Goal: Information Seeking & Learning: Compare options

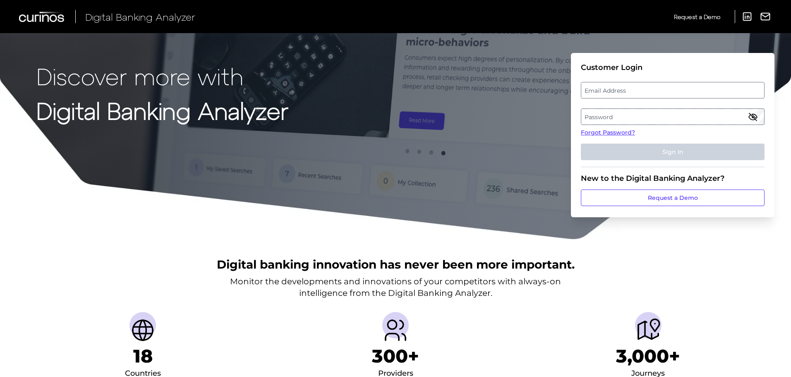
click at [623, 85] on label "Email Address" at bounding box center [673, 90] width 183 height 15
click at [623, 85] on input "email" at bounding box center [673, 90] width 184 height 17
type input "Sandeep.Klare@curinos.com"
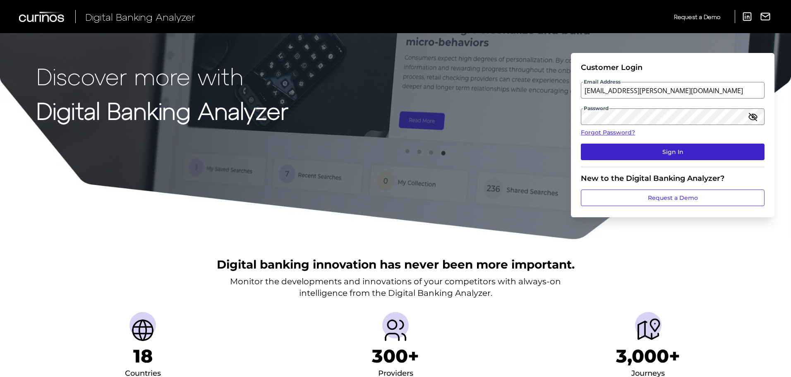
click at [627, 144] on button "Sign In" at bounding box center [673, 152] width 184 height 17
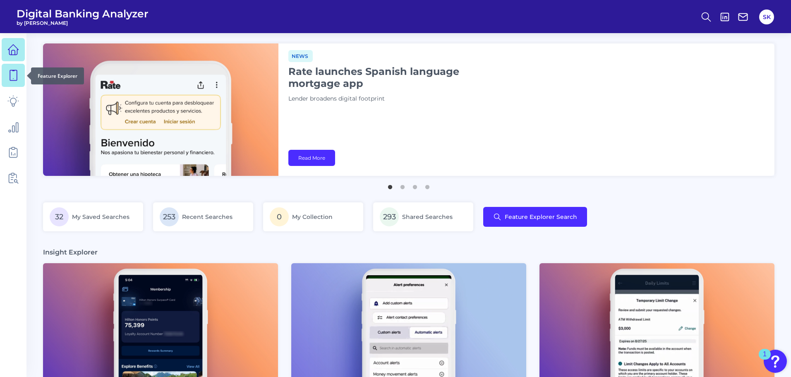
click at [19, 74] on link at bounding box center [13, 75] width 23 height 23
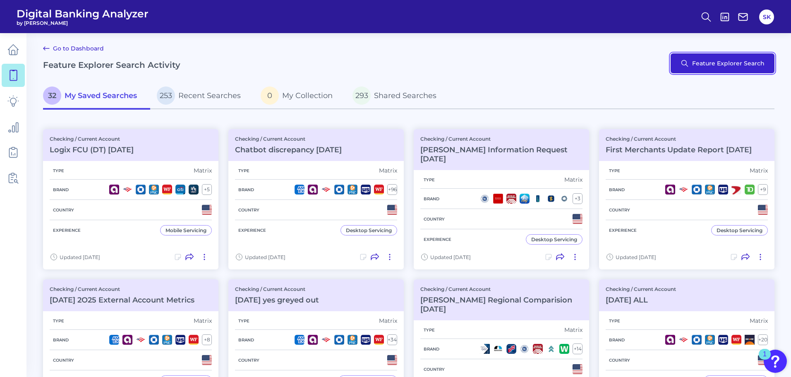
click at [723, 62] on button "Feature Explorer Search" at bounding box center [723, 63] width 104 height 20
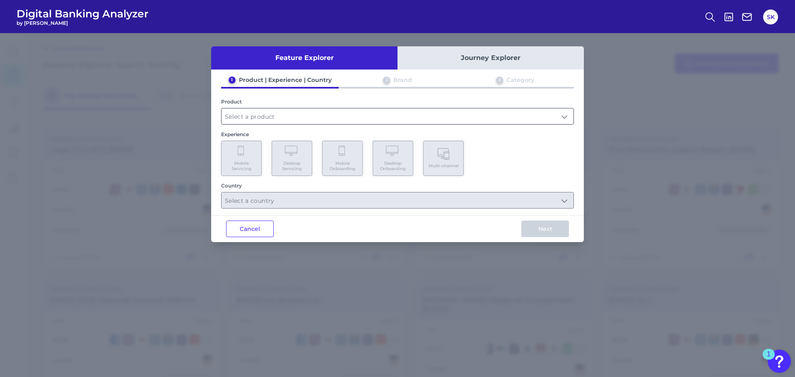
click at [312, 115] on input "text" at bounding box center [397, 116] width 352 height 16
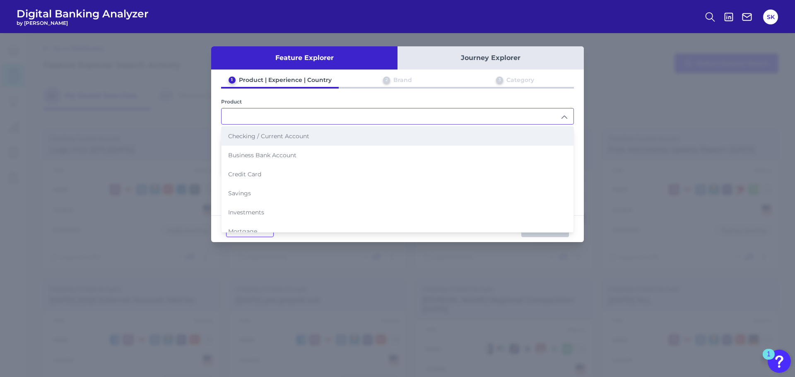
click at [238, 131] on li "Checking / Current Account" at bounding box center [397, 136] width 352 height 19
type input "Checking / Current Account"
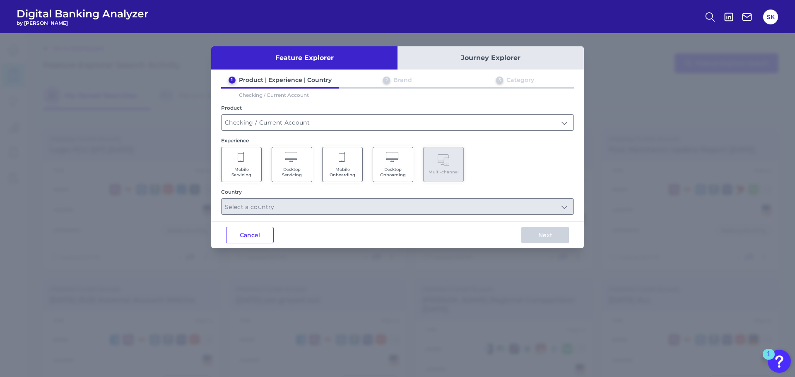
click at [240, 171] on span "Mobile Servicing" at bounding box center [241, 172] width 31 height 11
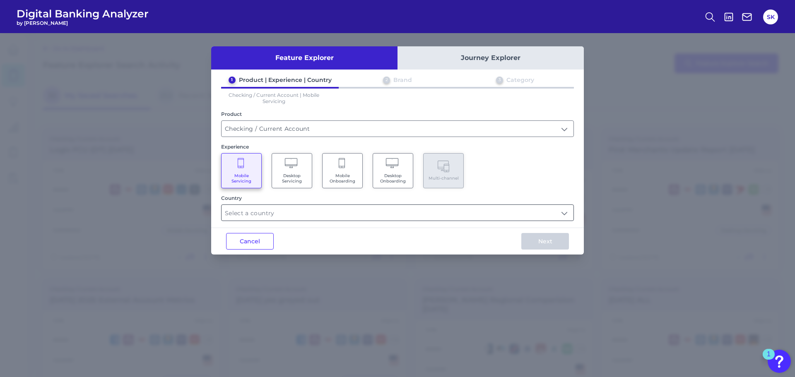
click at [348, 212] on input "text" at bounding box center [397, 213] width 352 height 16
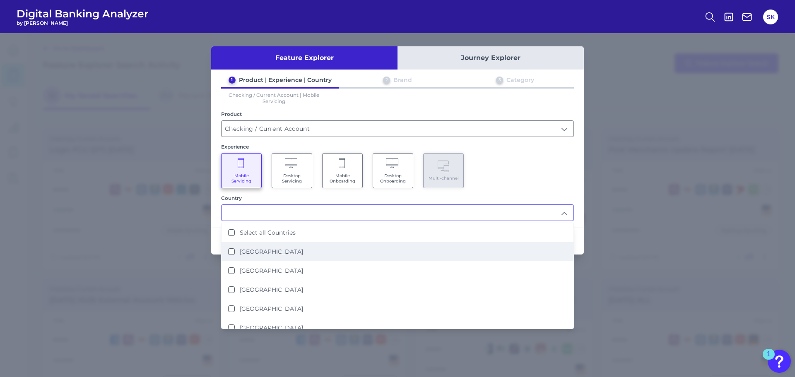
click at [267, 254] on label "[GEOGRAPHIC_DATA]" at bounding box center [271, 251] width 63 height 7
type input "[GEOGRAPHIC_DATA]"
click at [264, 254] on label "[GEOGRAPHIC_DATA]" at bounding box center [271, 251] width 63 height 7
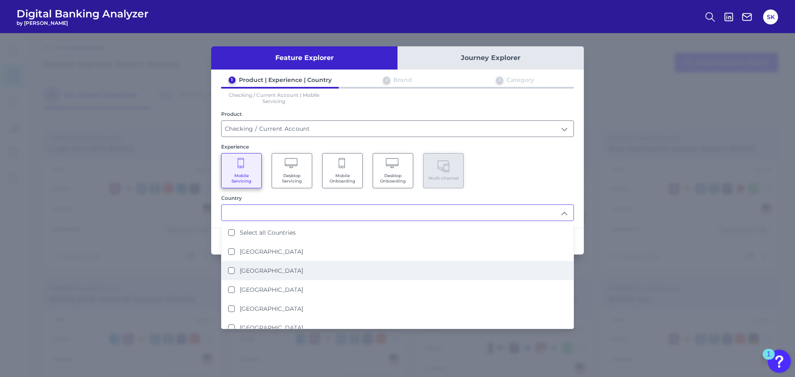
click at [267, 271] on label "[GEOGRAPHIC_DATA]" at bounding box center [271, 270] width 63 height 7
type input "[GEOGRAPHIC_DATA]"
click at [712, 266] on div "Feature Explorer Journey Explorer 1 Product | Experience | Country 2 Brand 3 Ca…" at bounding box center [397, 205] width 795 height 344
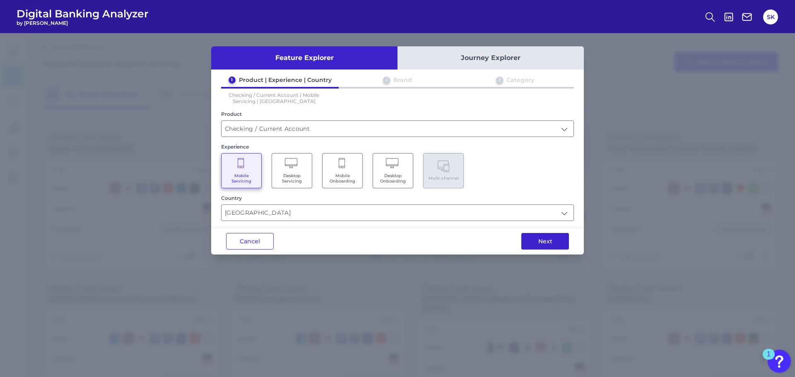
click at [553, 238] on button "Next" at bounding box center [545, 241] width 48 height 17
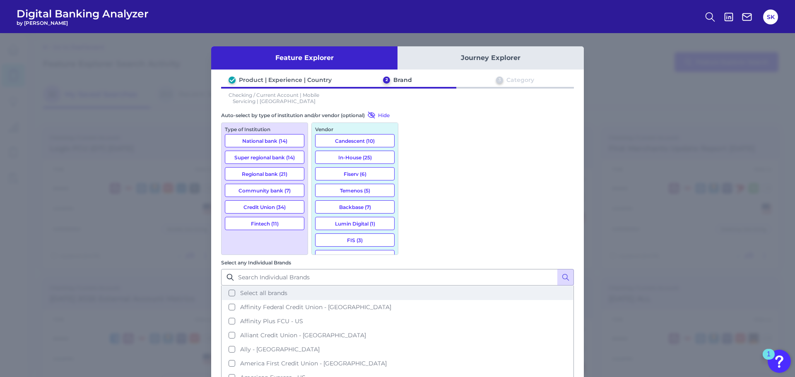
click at [410, 286] on button "Select all brands" at bounding box center [397, 293] width 351 height 14
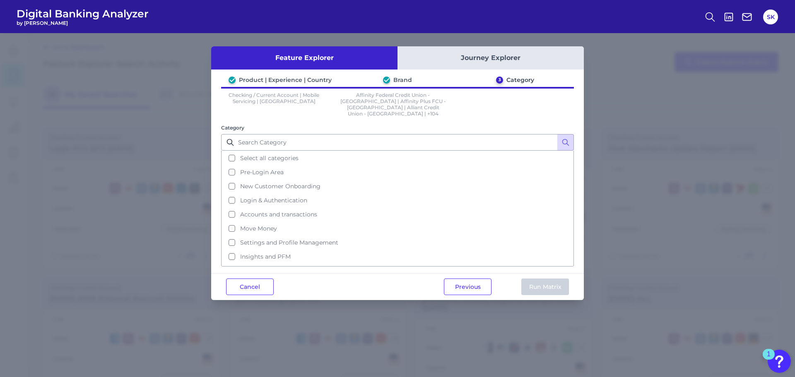
scroll to position [40, 0]
click at [237, 253] on button "Help & Support" at bounding box center [397, 259] width 351 height 14
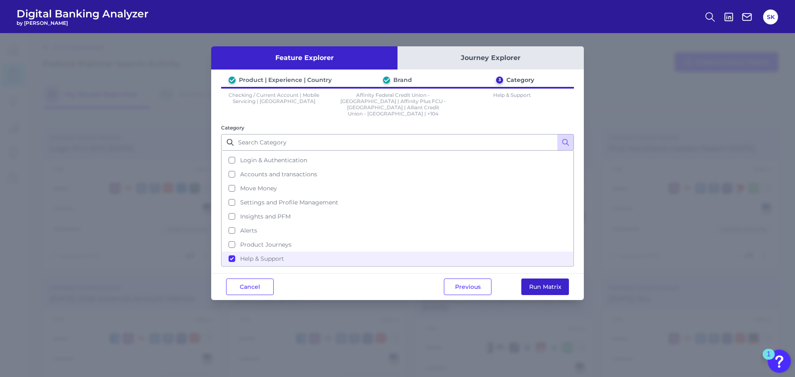
click at [526, 279] on button "Run Matrix" at bounding box center [545, 287] width 48 height 17
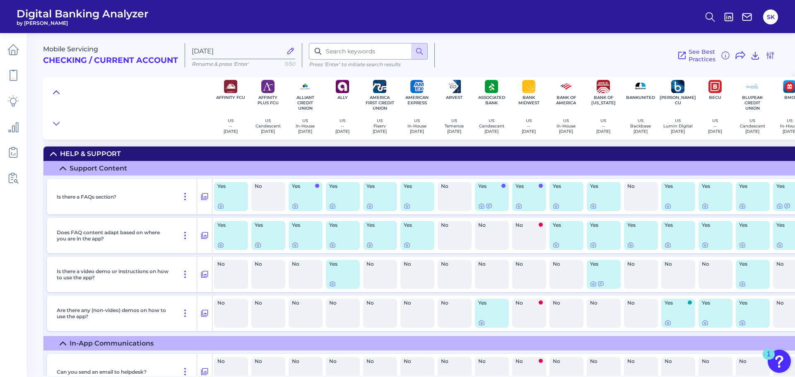
click at [57, 90] on icon at bounding box center [56, 92] width 7 height 8
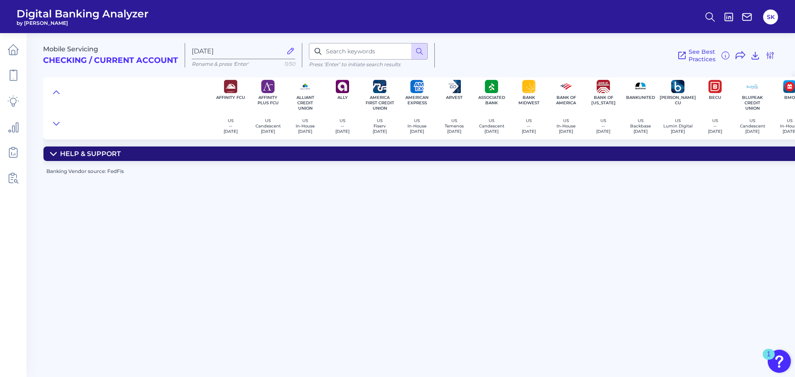
click at [51, 152] on icon at bounding box center [53, 154] width 7 height 7
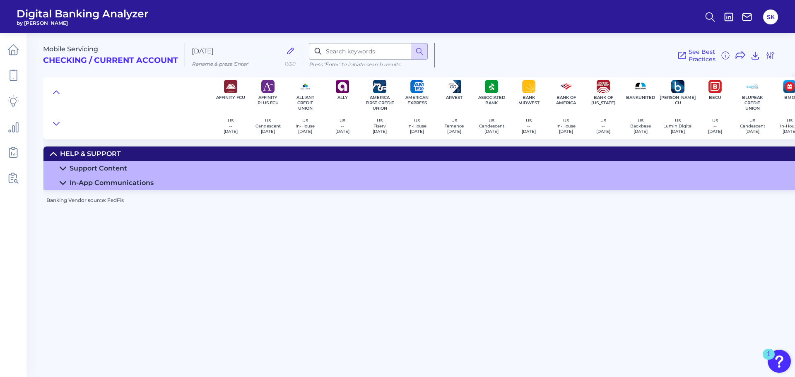
click at [100, 181] on div "In-App Communications" at bounding box center [112, 183] width 84 height 8
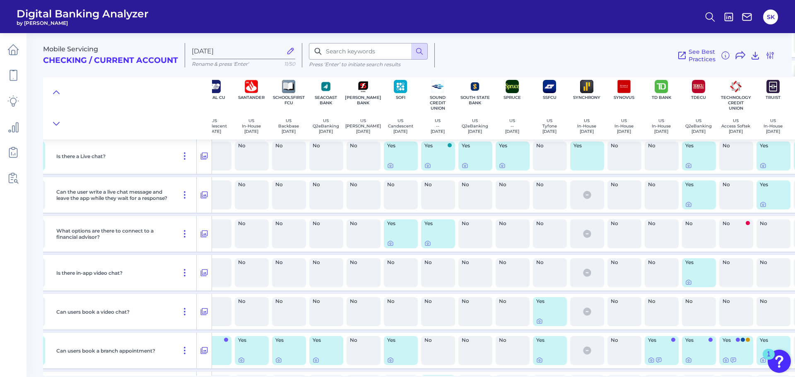
scroll to position [600, 2569]
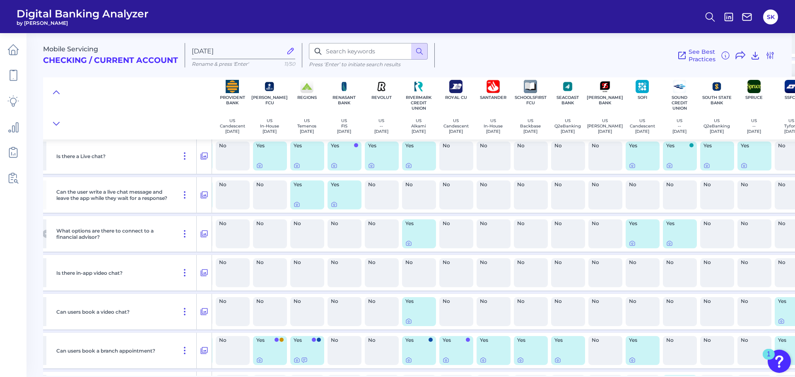
click at [405, 243] on div "Yes" at bounding box center [419, 233] width 34 height 29
click at [409, 244] on icon at bounding box center [408, 243] width 7 height 7
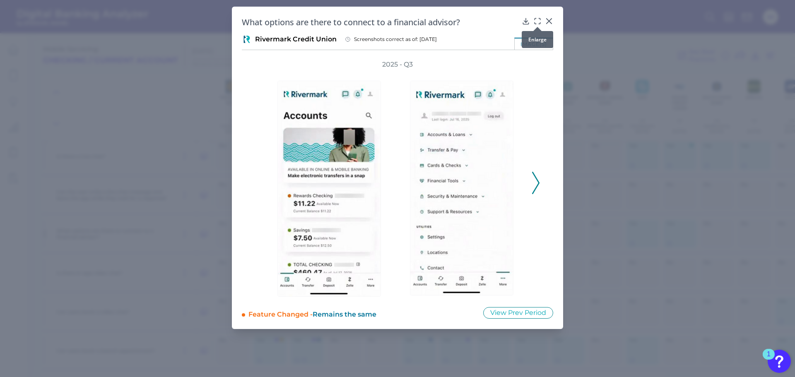
click at [537, 19] on icon at bounding box center [537, 21] width 8 height 8
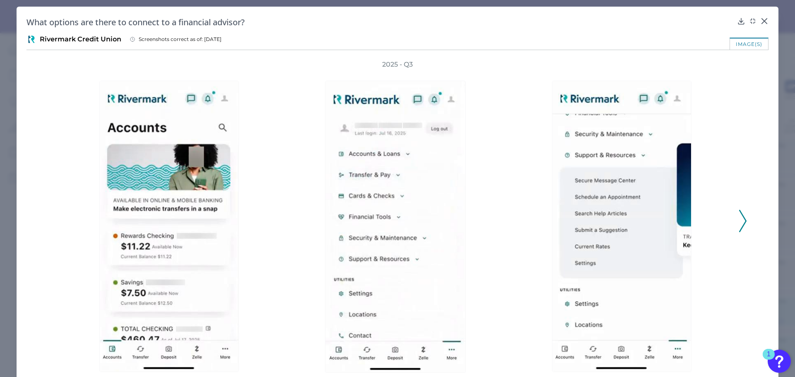
click at [741, 222] on polyline at bounding box center [742, 220] width 6 height 21
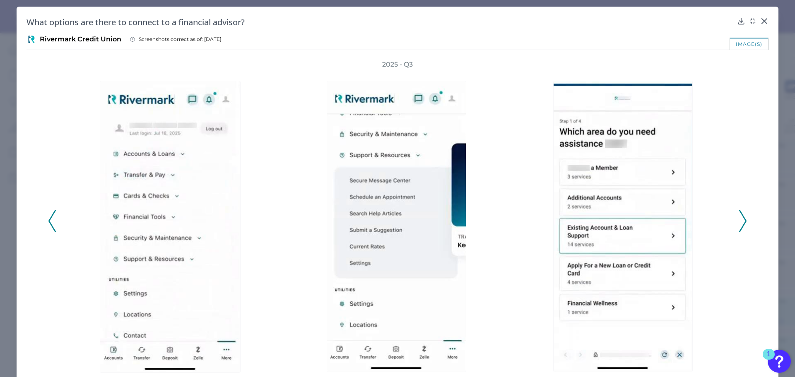
click at [741, 222] on icon at bounding box center [742, 221] width 7 height 22
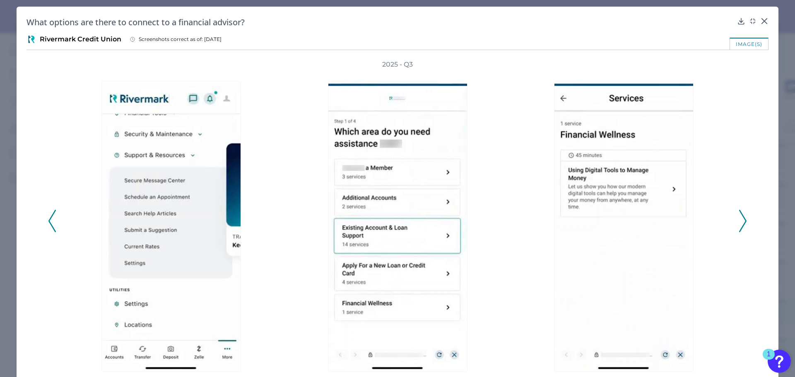
click at [741, 222] on icon at bounding box center [742, 221] width 7 height 22
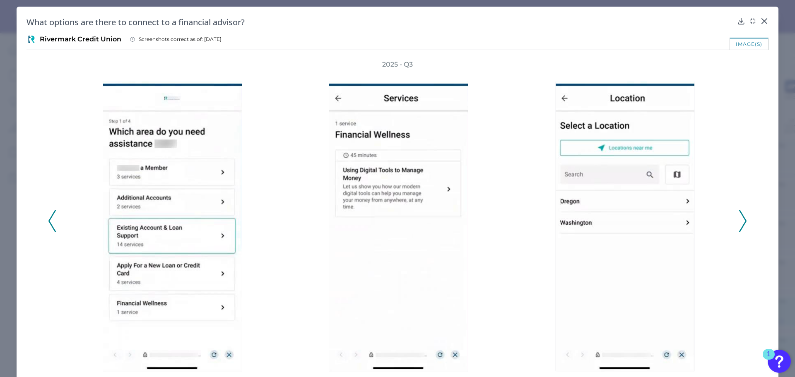
click at [741, 222] on icon at bounding box center [742, 221] width 7 height 22
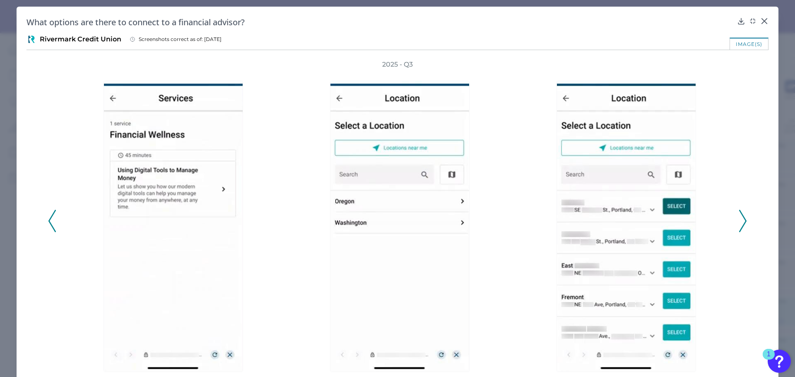
click at [741, 222] on icon at bounding box center [742, 221] width 7 height 22
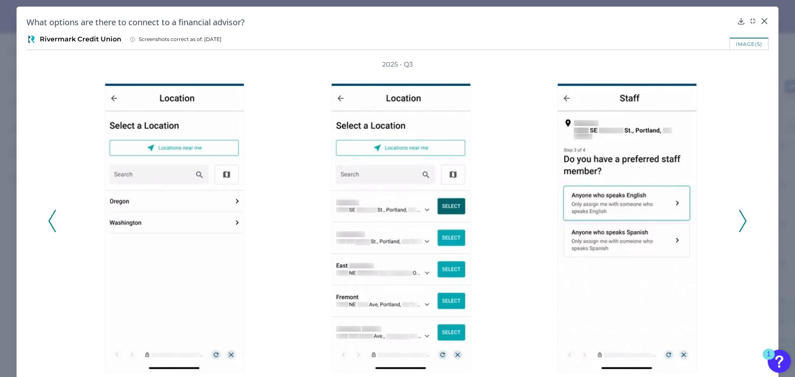
click at [741, 222] on icon at bounding box center [742, 221] width 7 height 22
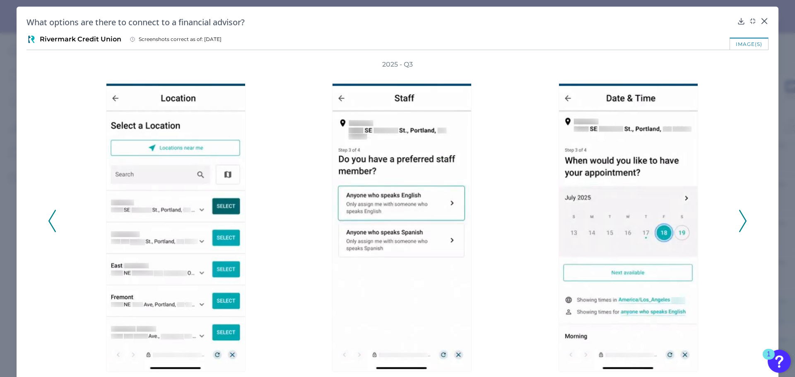
click at [741, 222] on icon at bounding box center [742, 221] width 7 height 22
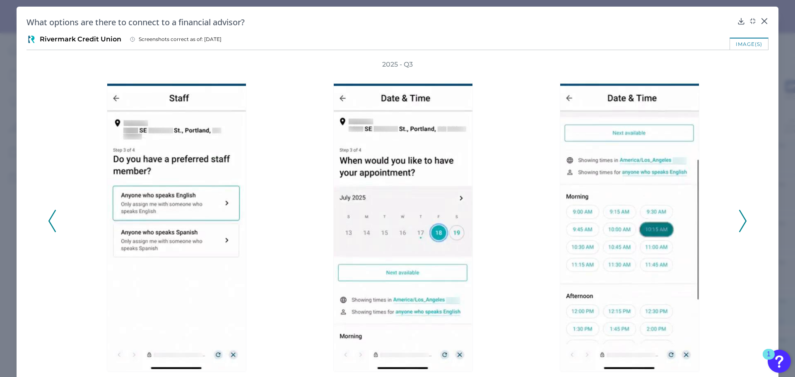
click at [741, 222] on icon at bounding box center [742, 221] width 7 height 22
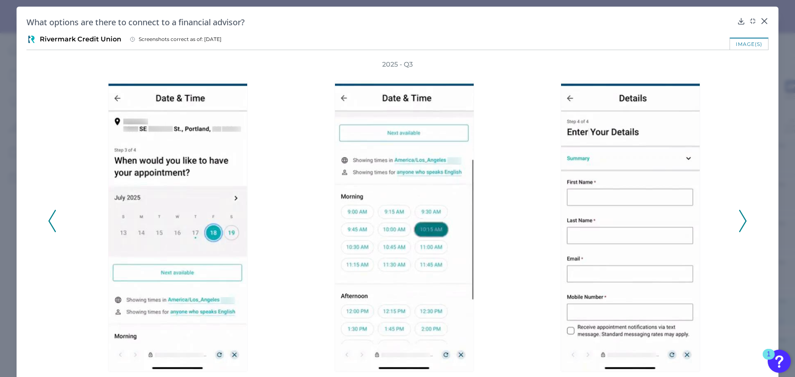
click at [741, 222] on icon at bounding box center [742, 221] width 7 height 22
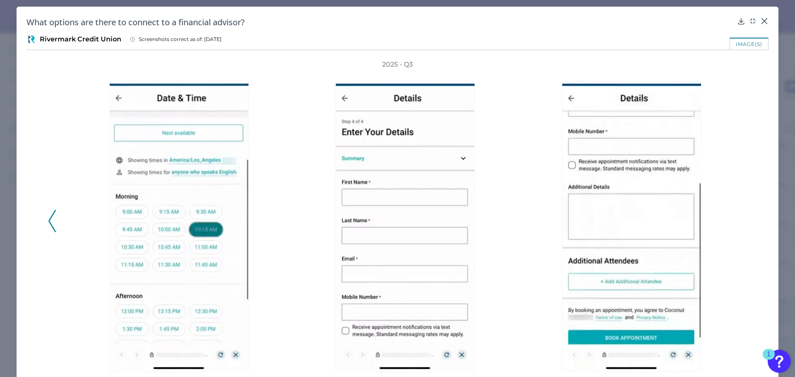
click at [741, 222] on div "2025 - Q3" at bounding box center [397, 216] width 699 height 313
click at [760, 21] on icon at bounding box center [764, 21] width 8 height 8
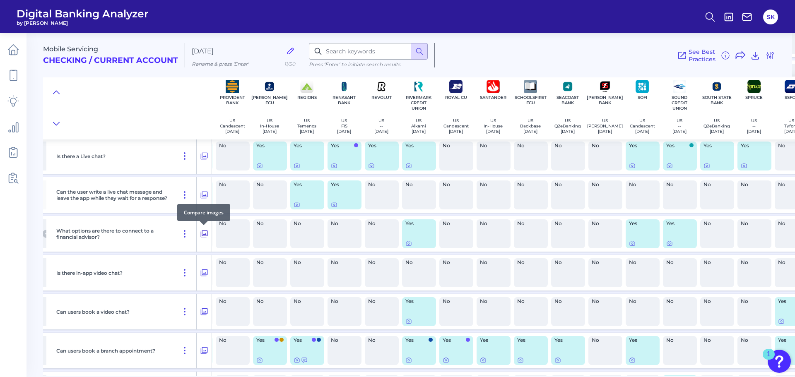
click at [204, 231] on icon at bounding box center [204, 234] width 7 height 7
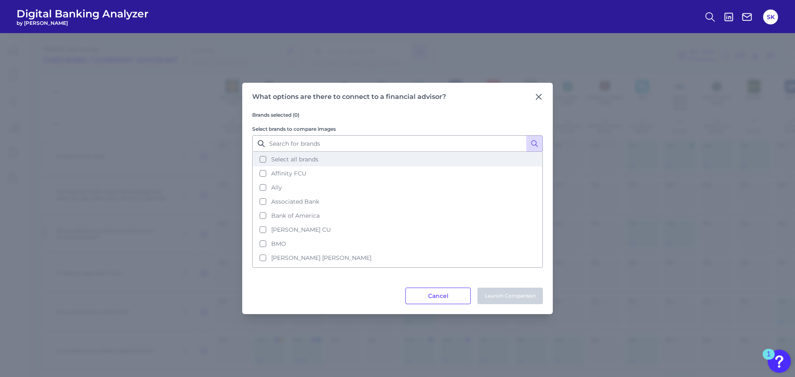
click at [303, 161] on span "Select all brands" at bounding box center [294, 159] width 47 height 7
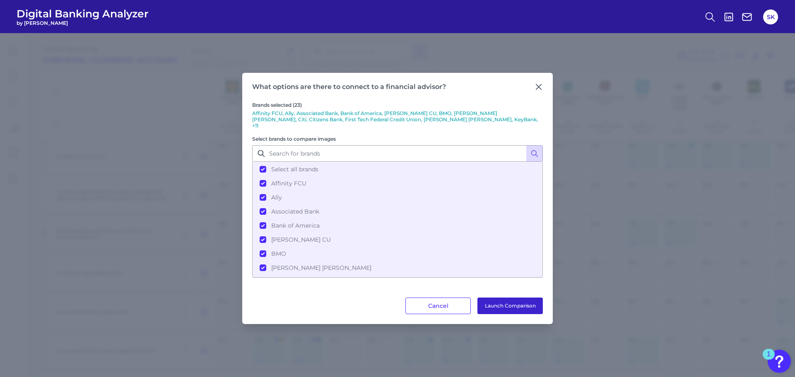
click at [521, 298] on button "Launch Comparison" at bounding box center [509, 306] width 65 height 17
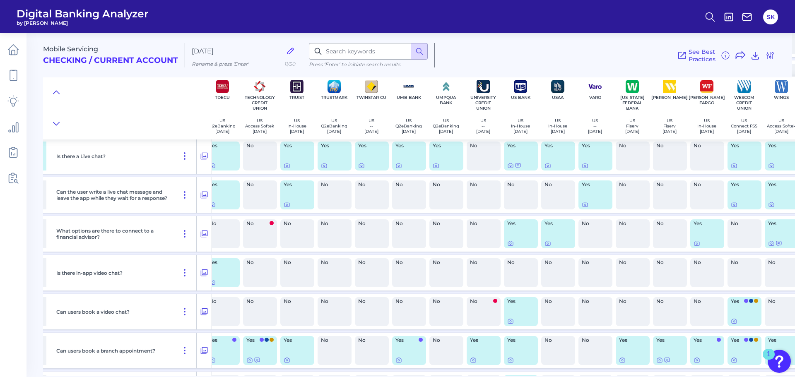
scroll to position [600, 3411]
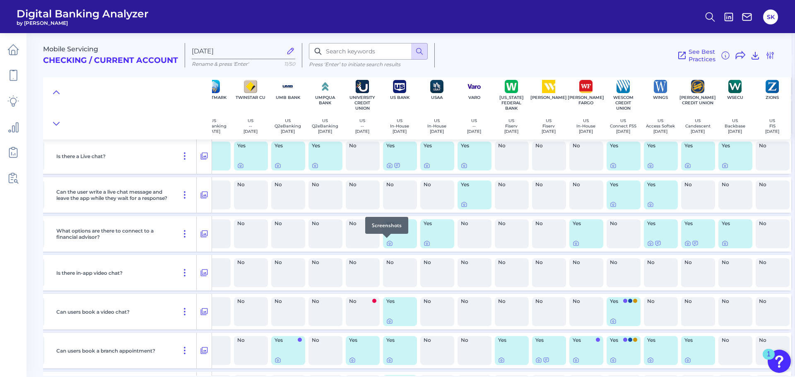
click at [385, 242] on div at bounding box center [386, 238] width 8 height 8
click at [386, 243] on icon at bounding box center [389, 243] width 7 height 7
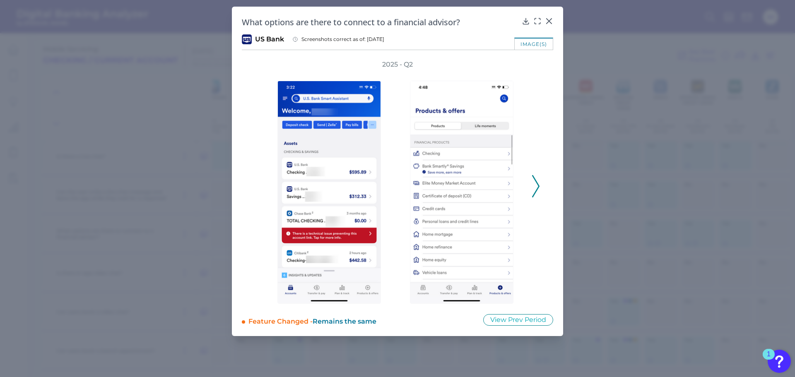
click at [538, 20] on icon at bounding box center [537, 21] width 8 height 8
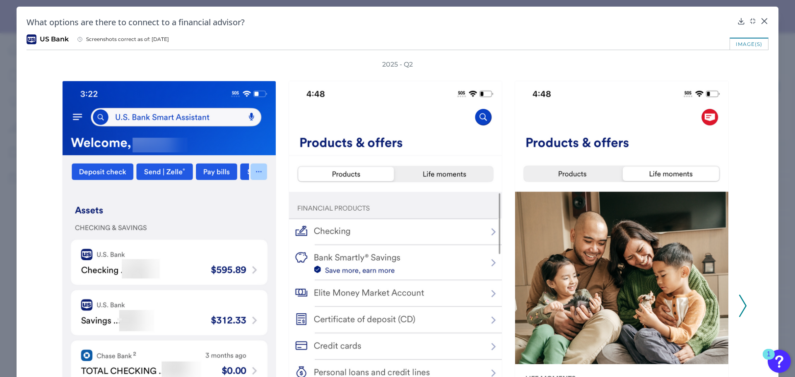
click at [739, 301] on icon at bounding box center [742, 306] width 7 height 22
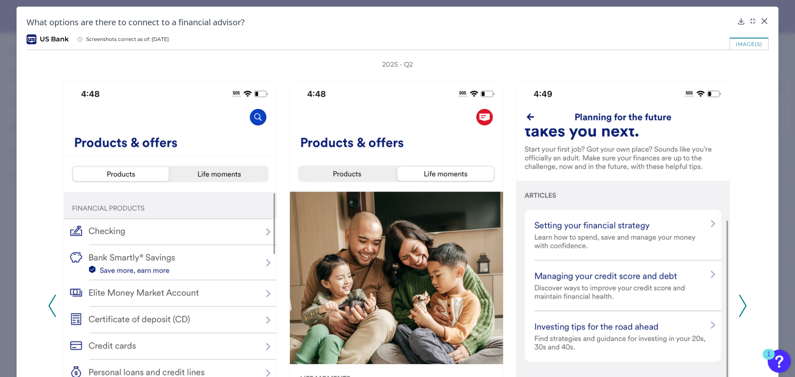
click at [739, 301] on icon at bounding box center [742, 306] width 7 height 22
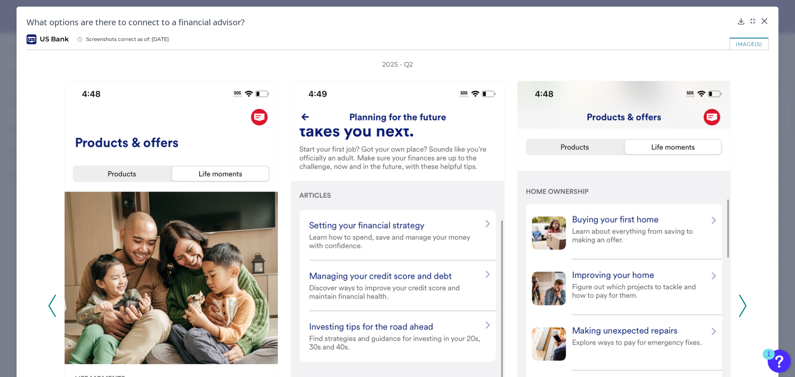
click at [739, 301] on icon at bounding box center [742, 306] width 7 height 22
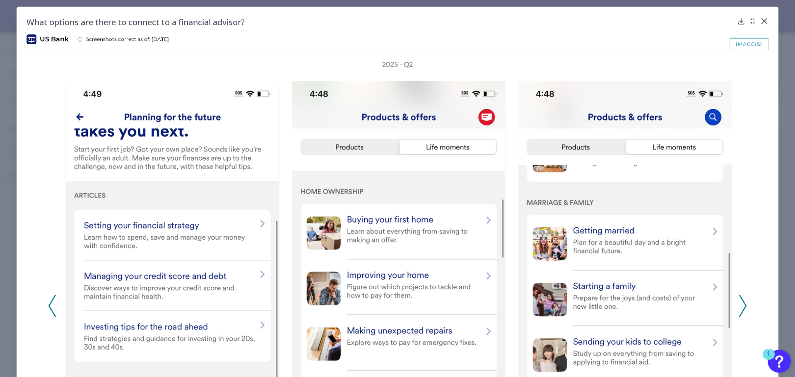
click at [739, 301] on icon at bounding box center [742, 306] width 7 height 22
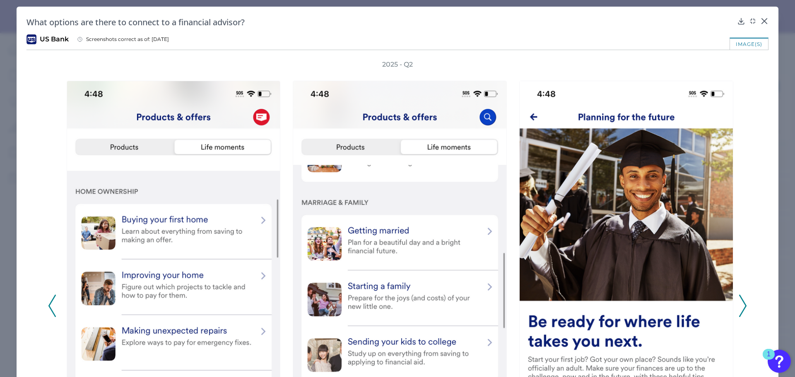
click at [739, 301] on icon at bounding box center [742, 306] width 7 height 22
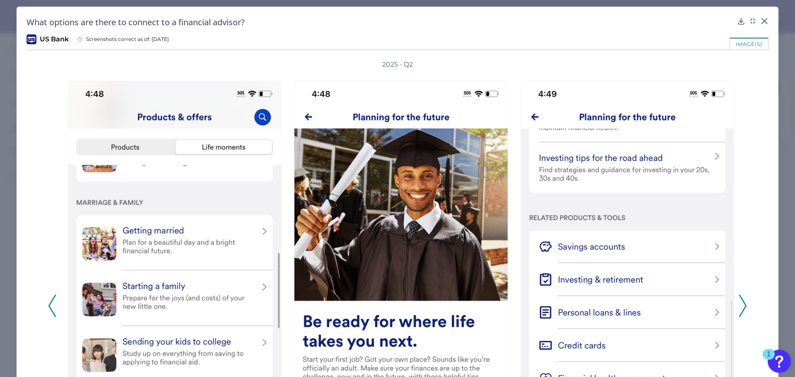
click at [739, 301] on icon at bounding box center [742, 306] width 7 height 22
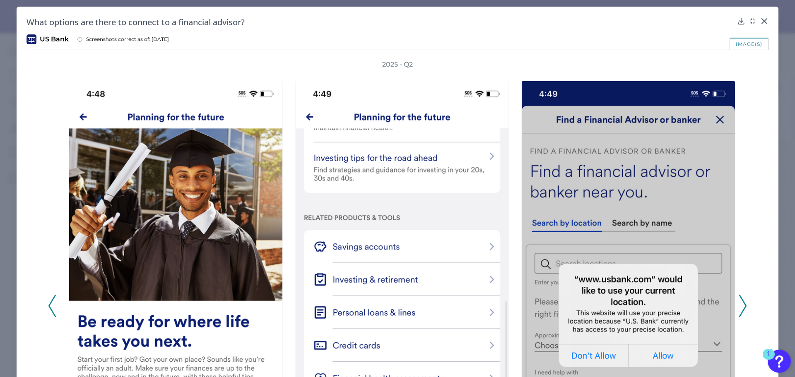
click at [739, 301] on icon at bounding box center [742, 306] width 7 height 22
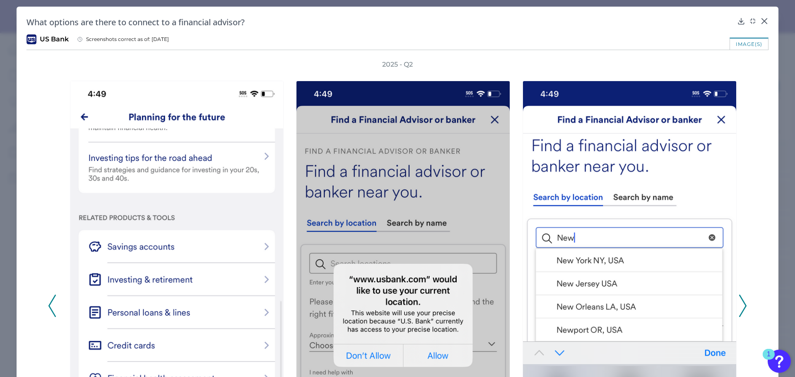
click at [739, 301] on icon at bounding box center [742, 306] width 7 height 22
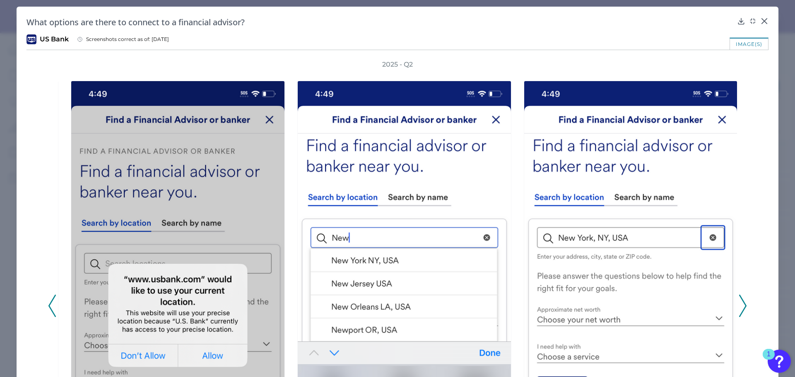
click at [739, 301] on icon at bounding box center [742, 306] width 7 height 22
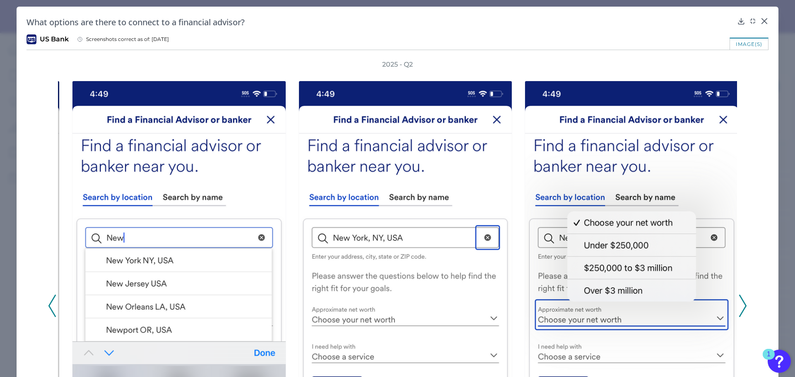
click at [739, 301] on icon at bounding box center [742, 306] width 7 height 22
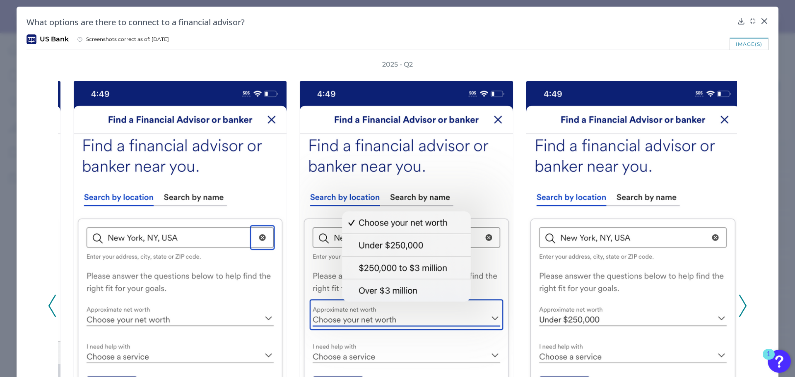
click at [739, 301] on icon at bounding box center [742, 306] width 7 height 22
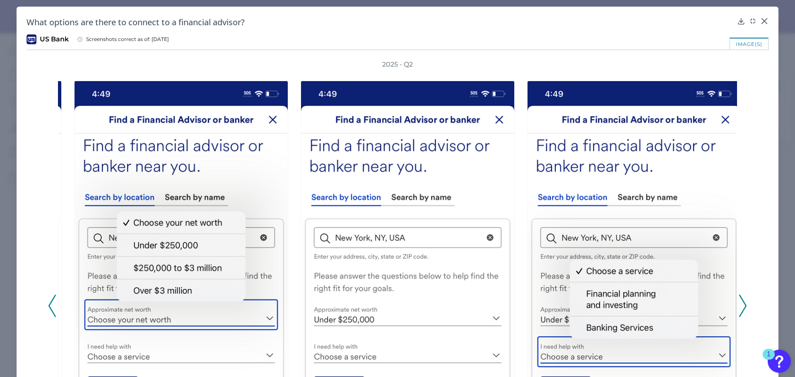
click at [739, 301] on icon at bounding box center [742, 306] width 7 height 22
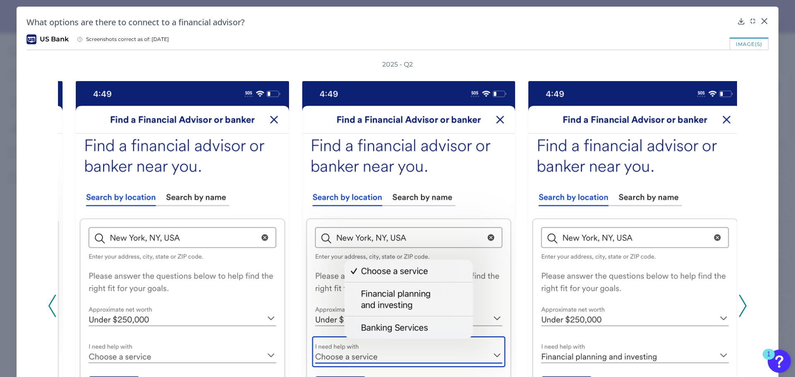
click at [739, 301] on icon at bounding box center [742, 306] width 7 height 22
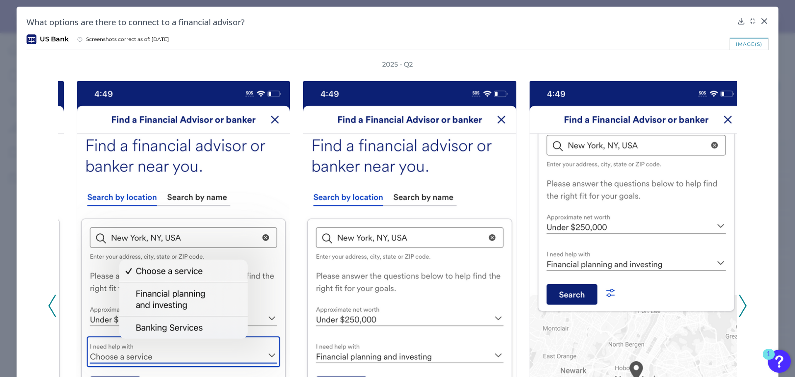
click at [739, 301] on icon at bounding box center [742, 306] width 7 height 22
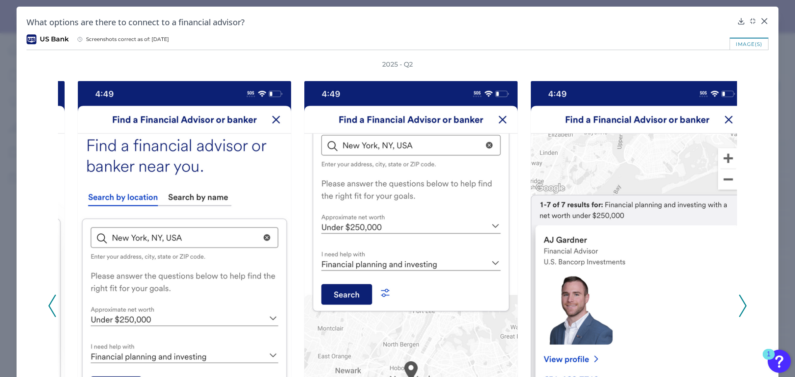
click at [739, 301] on icon at bounding box center [742, 306] width 7 height 22
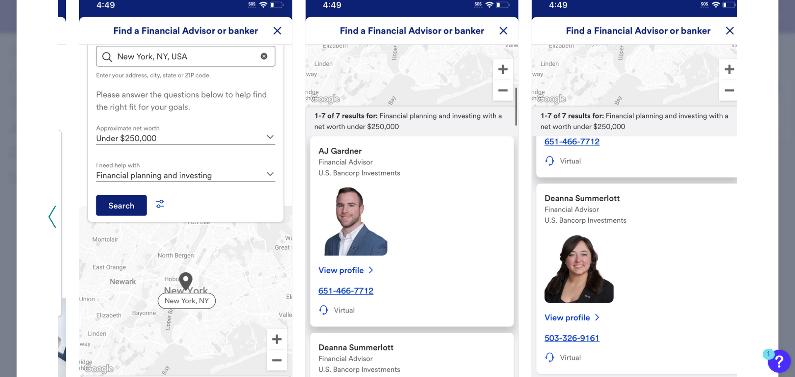
scroll to position [90, 0]
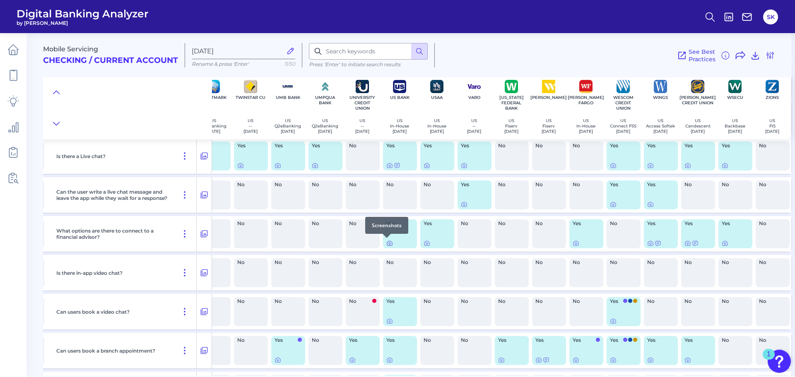
click at [386, 243] on icon at bounding box center [389, 243] width 7 height 7
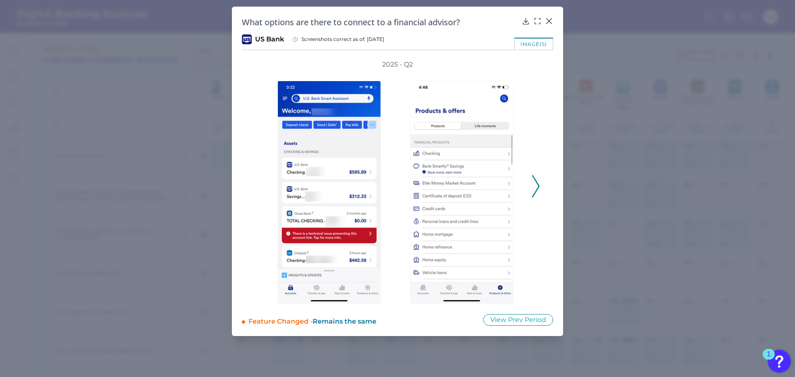
click at [532, 188] on icon at bounding box center [535, 186] width 7 height 22
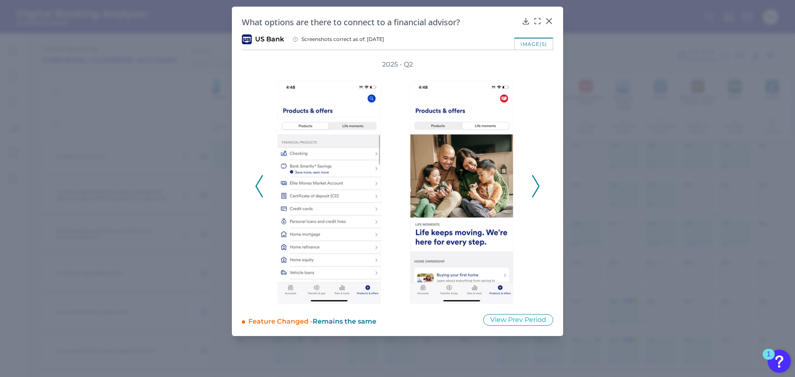
click at [532, 188] on icon at bounding box center [535, 186] width 7 height 22
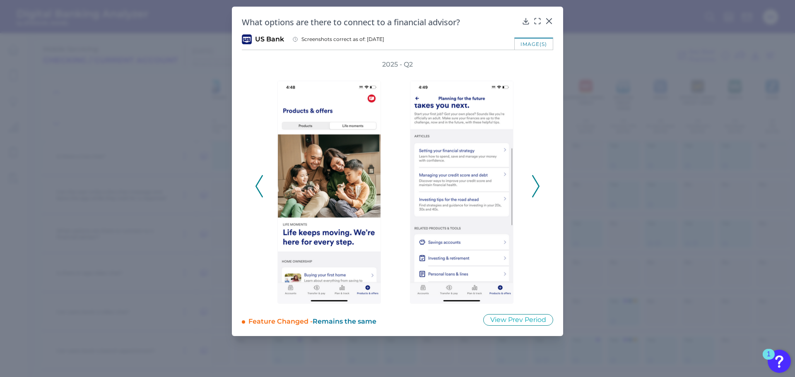
click at [532, 188] on icon at bounding box center [535, 186] width 7 height 22
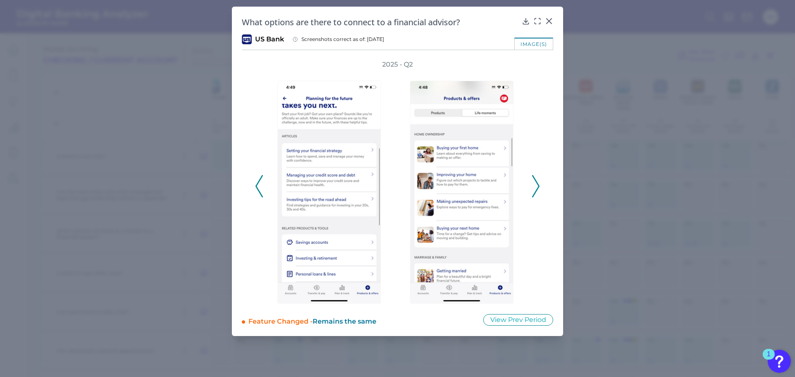
click at [532, 188] on icon at bounding box center [535, 186] width 7 height 22
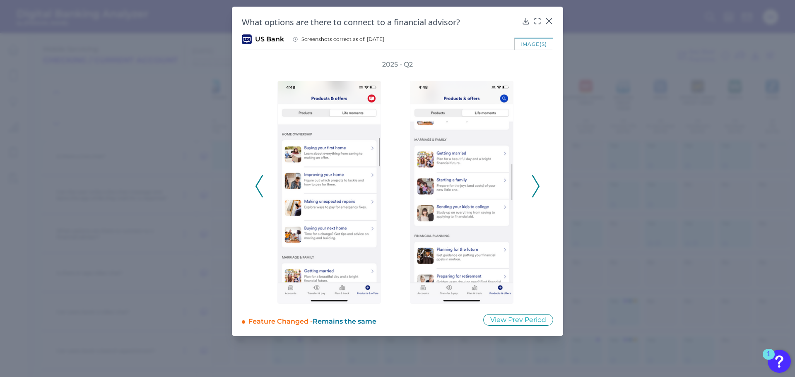
click at [532, 188] on icon at bounding box center [535, 186] width 7 height 22
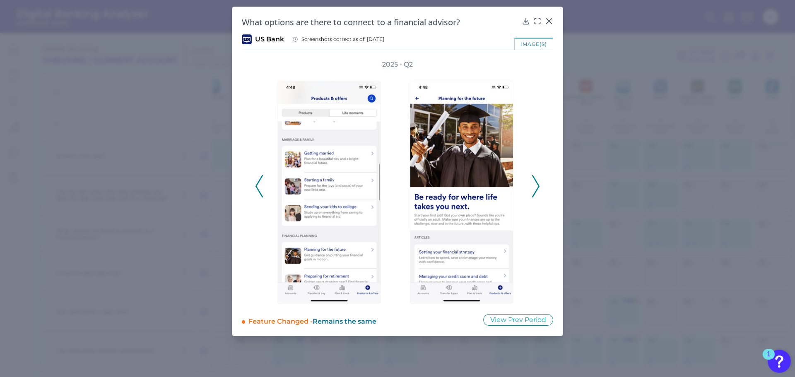
click at [532, 188] on icon at bounding box center [535, 186] width 7 height 22
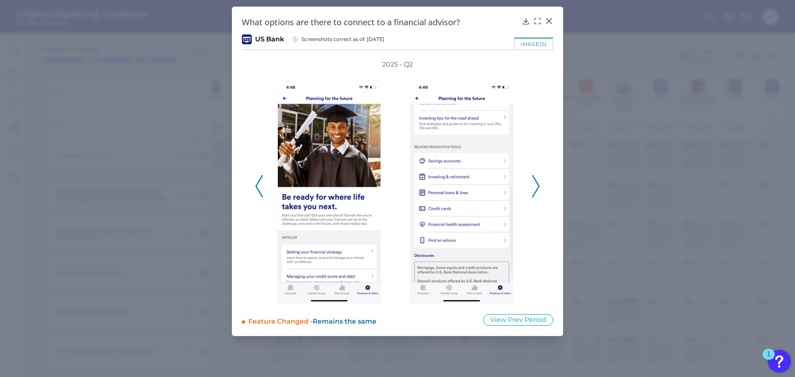
click at [532, 188] on icon at bounding box center [535, 186] width 7 height 22
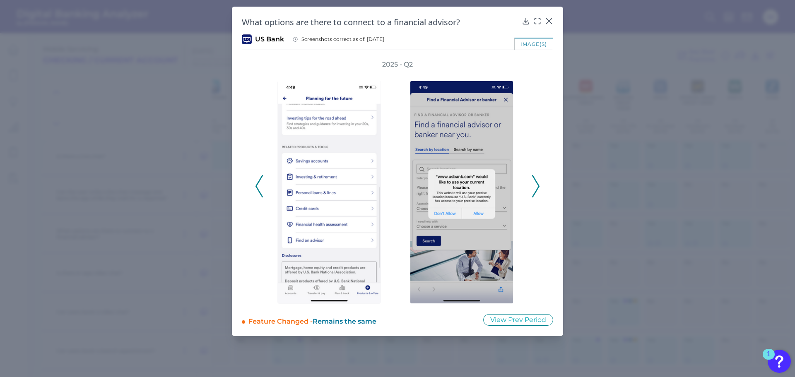
click at [532, 188] on icon at bounding box center [535, 186] width 7 height 22
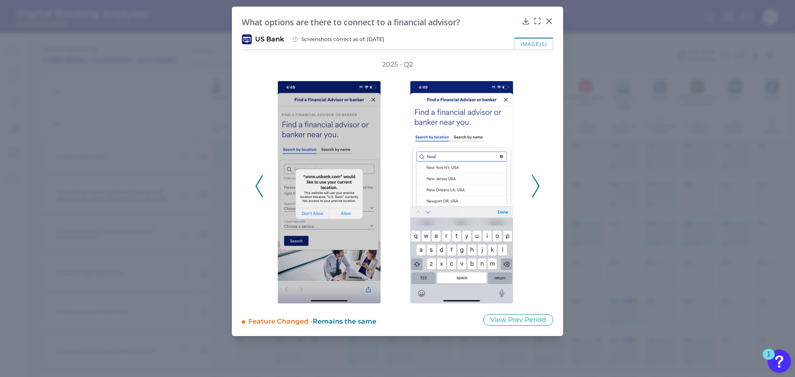
click at [532, 188] on icon at bounding box center [535, 186] width 7 height 22
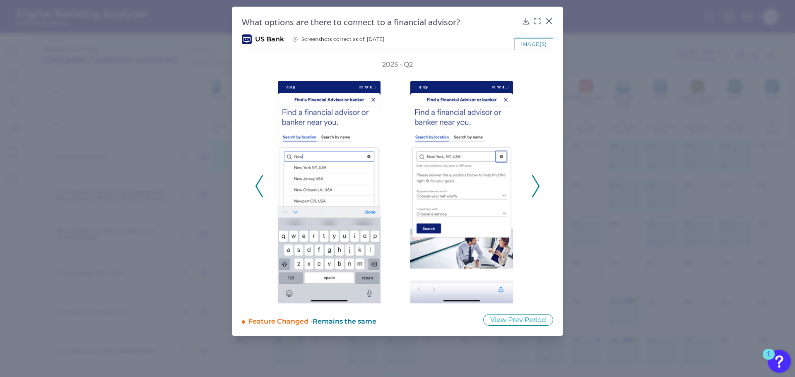
click at [532, 188] on icon at bounding box center [535, 186] width 7 height 22
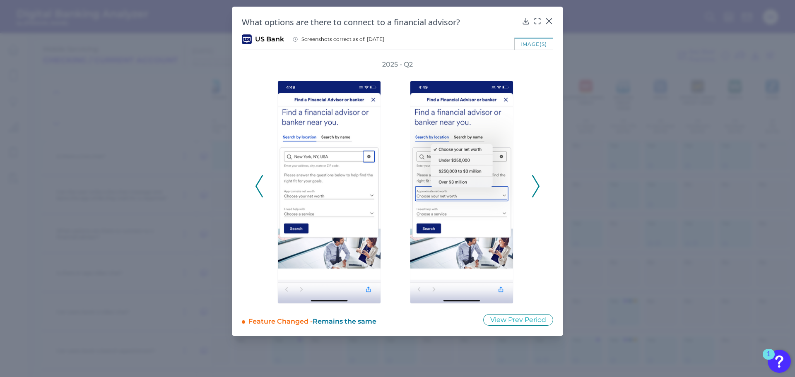
click at [532, 188] on icon at bounding box center [535, 186] width 7 height 22
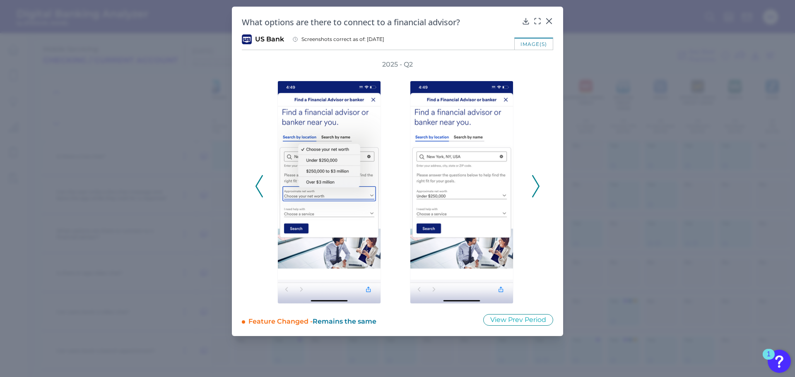
click at [532, 188] on icon at bounding box center [535, 186] width 7 height 22
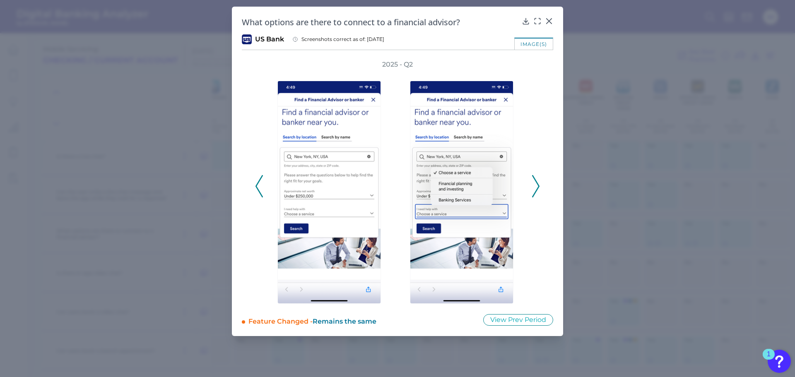
click at [532, 188] on icon at bounding box center [535, 186] width 7 height 22
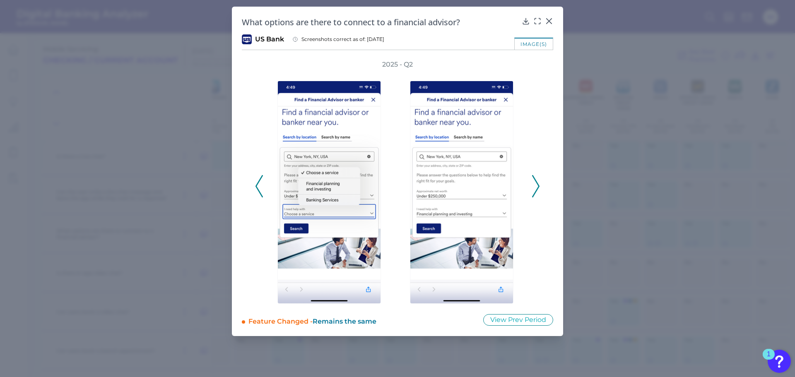
click at [532, 188] on icon at bounding box center [535, 186] width 7 height 22
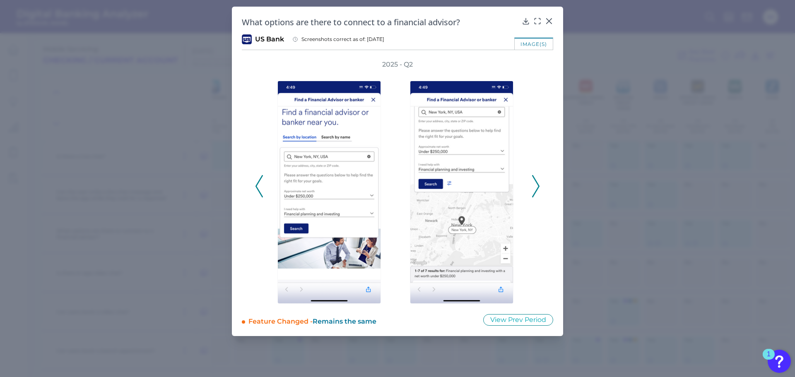
click at [532, 188] on icon at bounding box center [535, 186] width 7 height 22
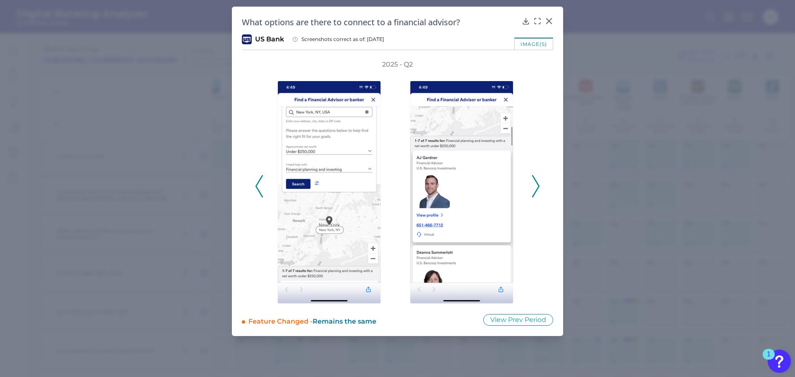
click at [532, 188] on icon at bounding box center [535, 186] width 7 height 22
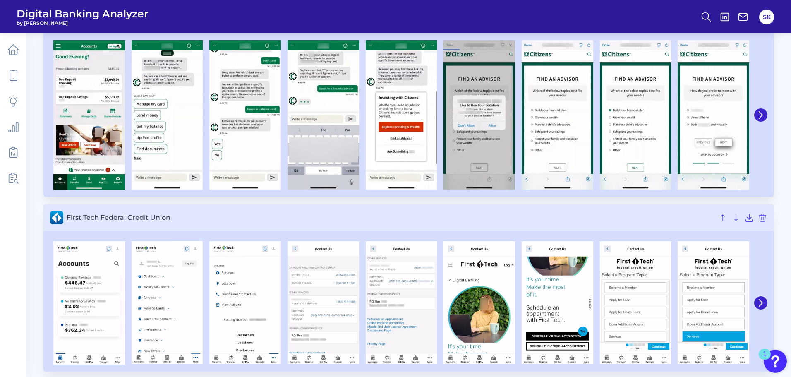
scroll to position [1713, 0]
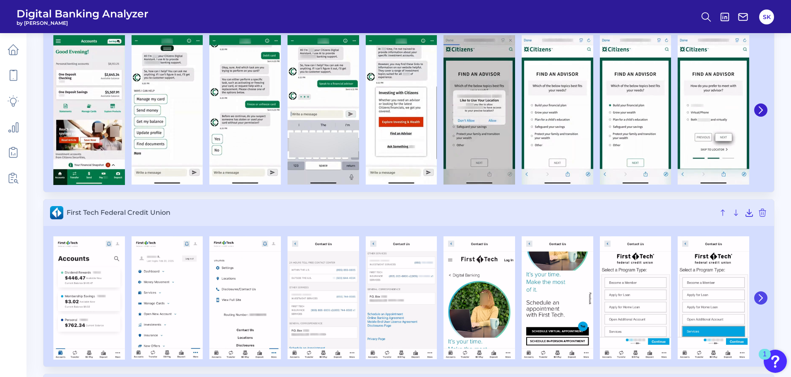
click at [765, 301] on button at bounding box center [761, 297] width 13 height 13
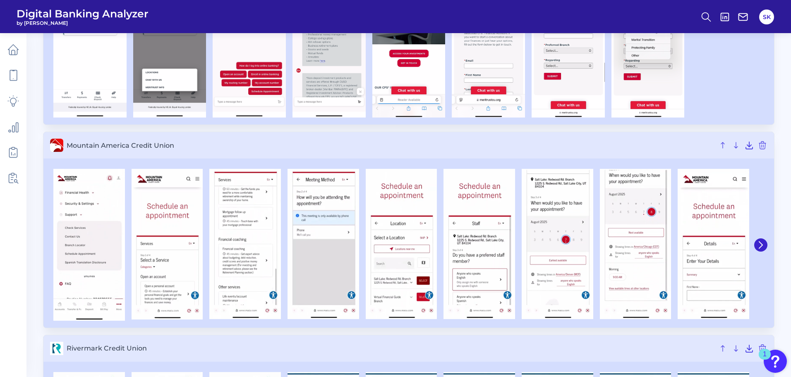
scroll to position [2574, 0]
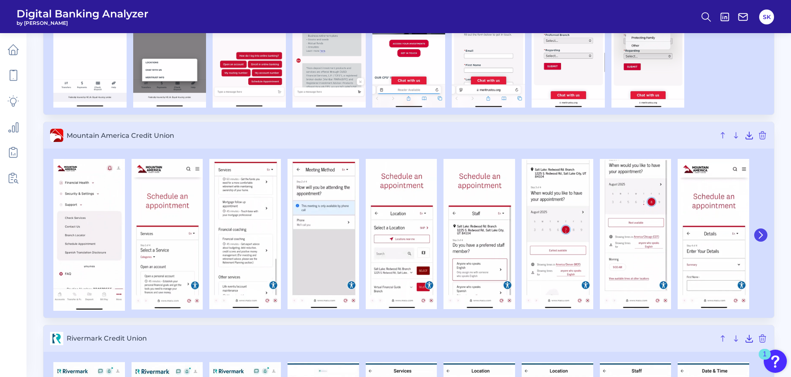
click at [761, 234] on icon at bounding box center [760, 234] width 7 height 7
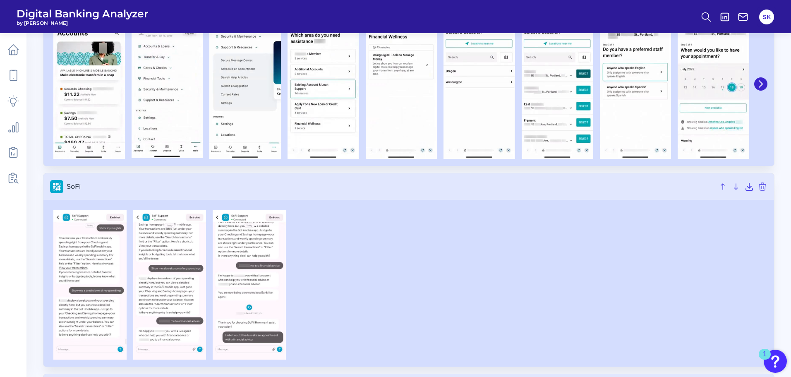
scroll to position [2849, 0]
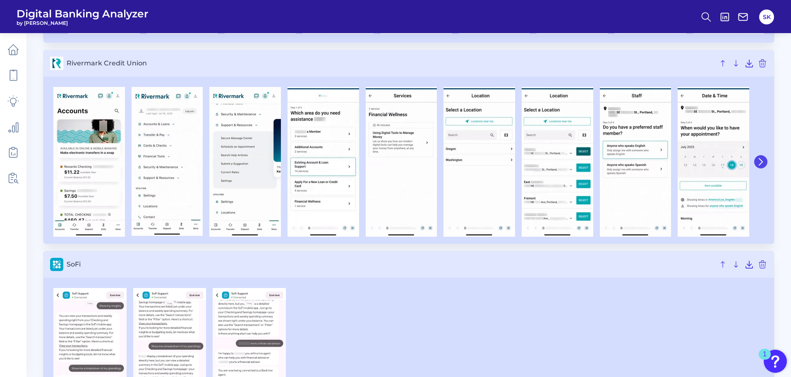
click at [762, 161] on icon at bounding box center [760, 161] width 7 height 7
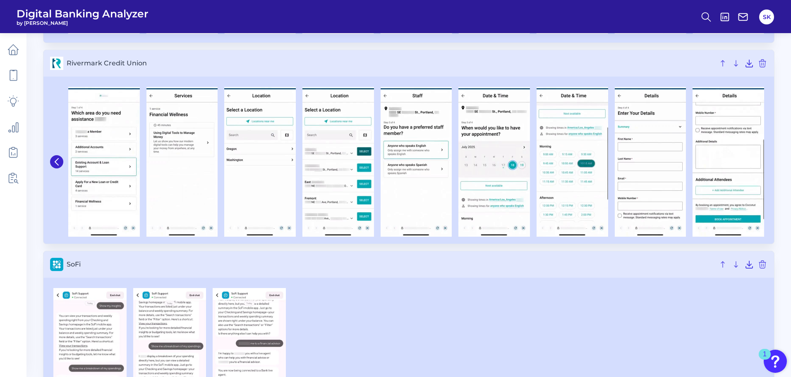
click at [762, 161] on img at bounding box center [729, 162] width 72 height 150
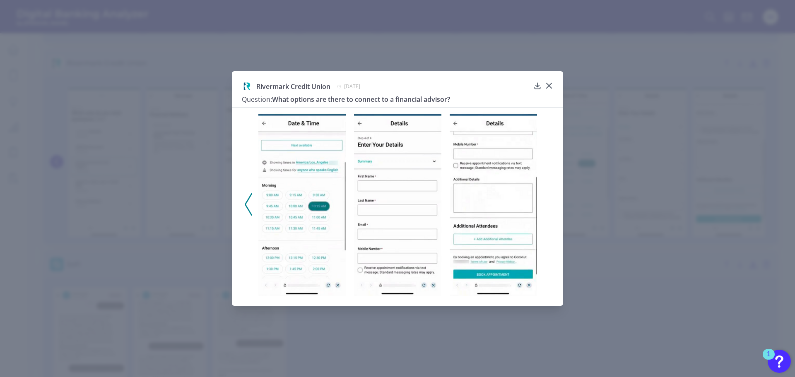
click at [550, 86] on icon at bounding box center [549, 86] width 8 height 8
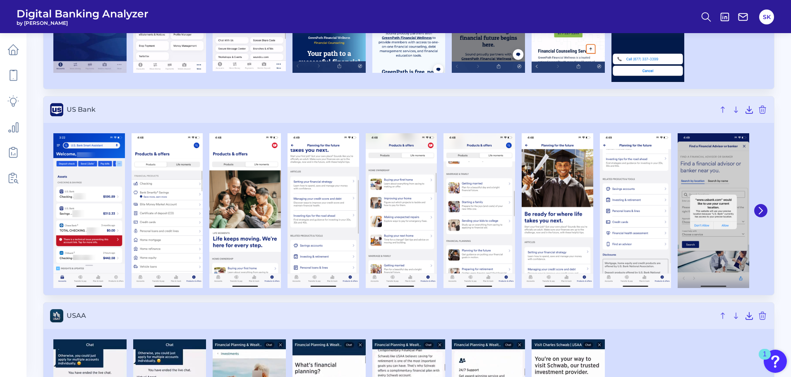
scroll to position [3431, 0]
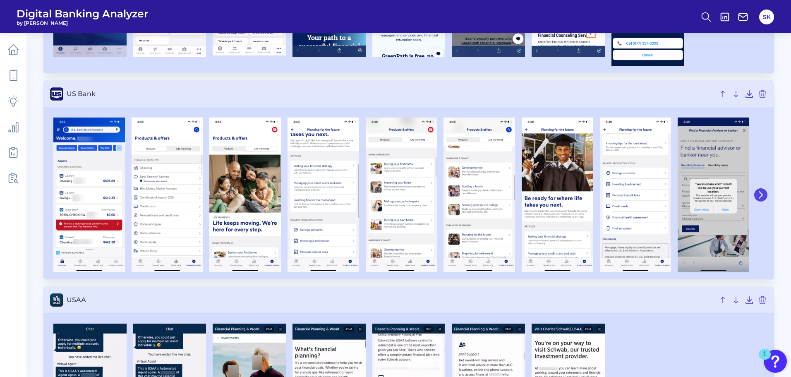
click at [762, 194] on icon at bounding box center [761, 195] width 3 height 7
